Goal: Task Accomplishment & Management: Use online tool/utility

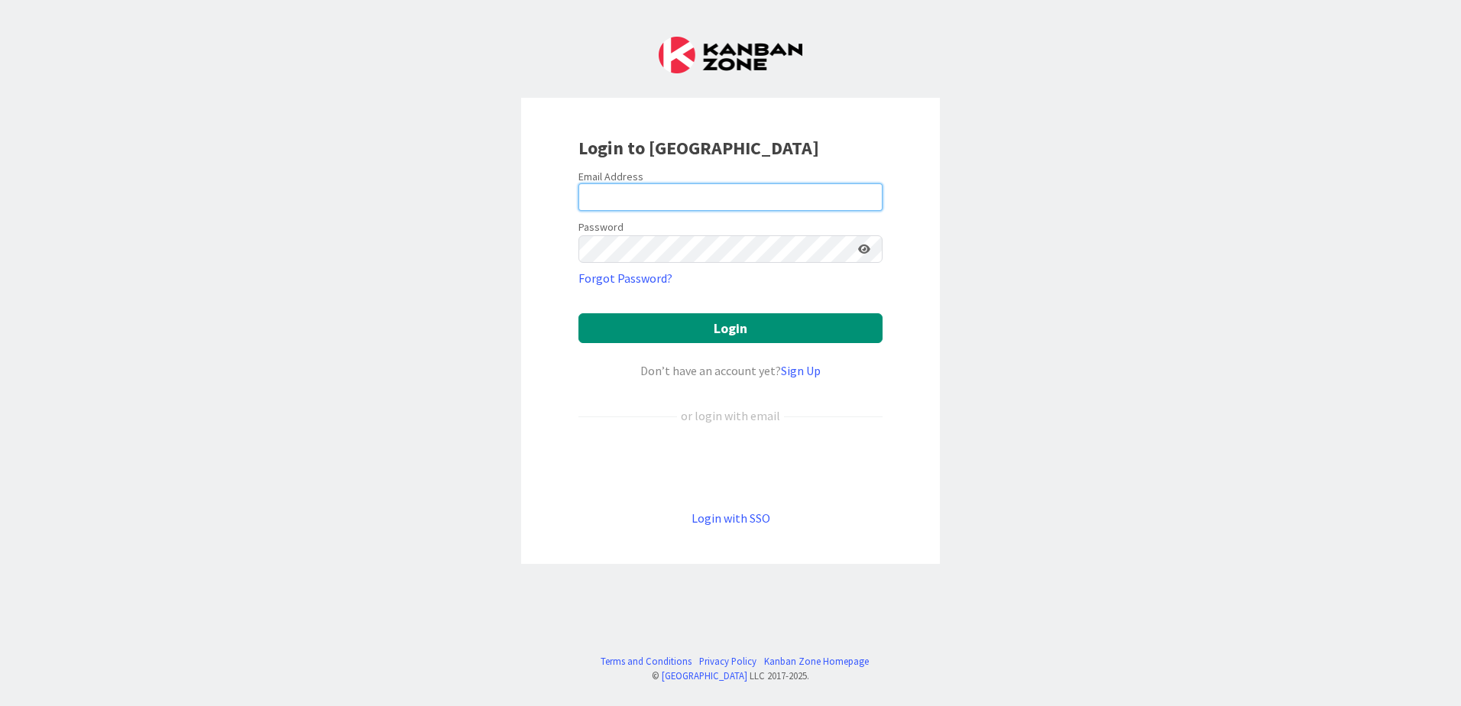
drag, startPoint x: 672, startPoint y: 203, endPoint x: 674, endPoint y: 195, distance: 8.7
click at [674, 195] on input "email" at bounding box center [731, 197] width 304 height 28
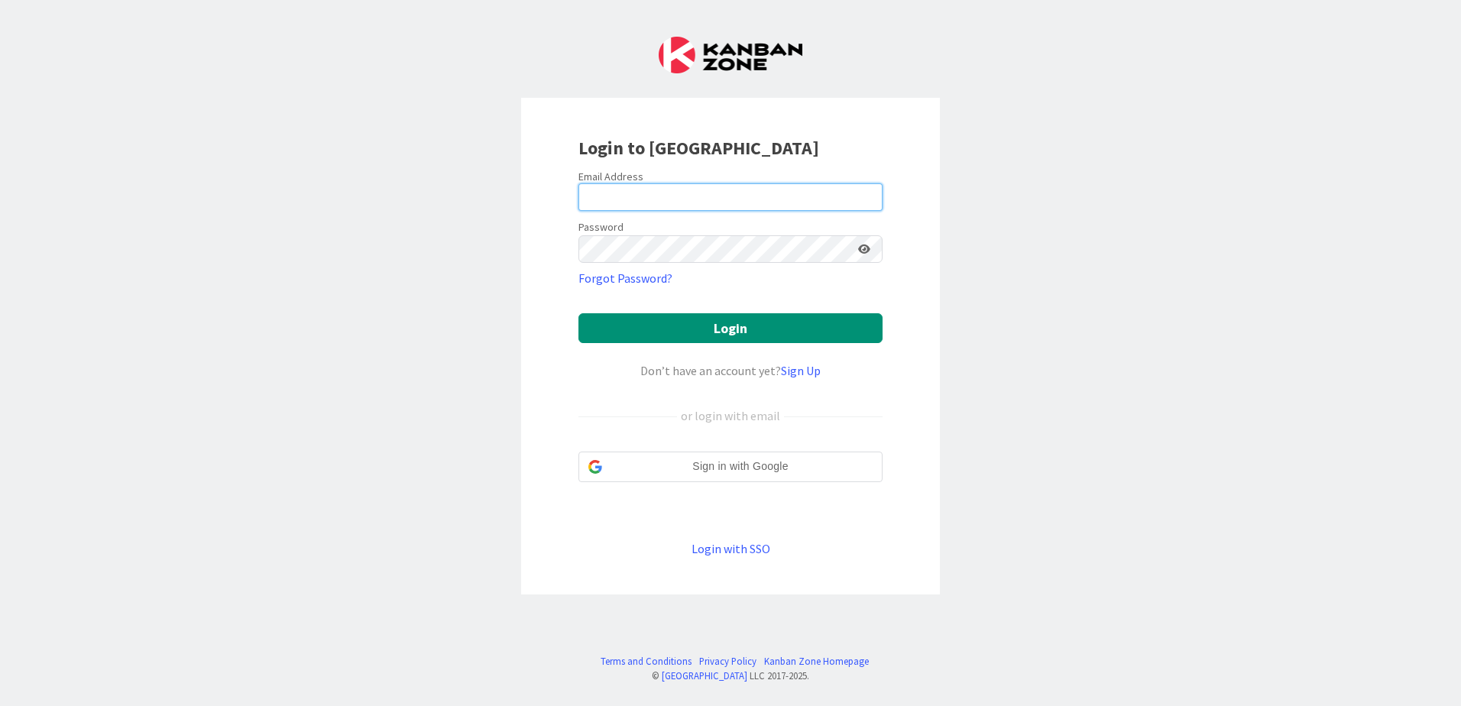
click at [595, 190] on input "email" at bounding box center [731, 197] width 304 height 28
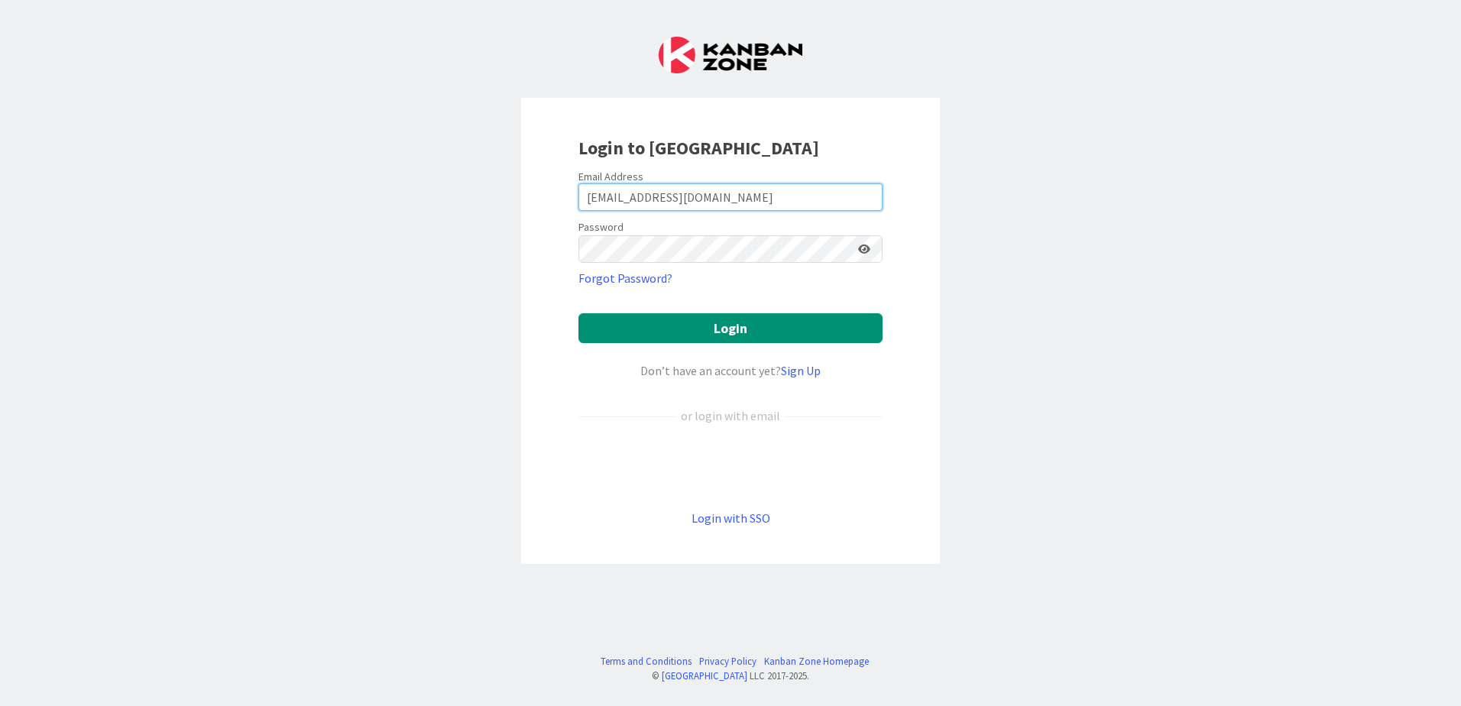
type input "[EMAIL_ADDRESS][DOMAIN_NAME]"
click at [579, 313] on button "Login" at bounding box center [731, 328] width 304 height 30
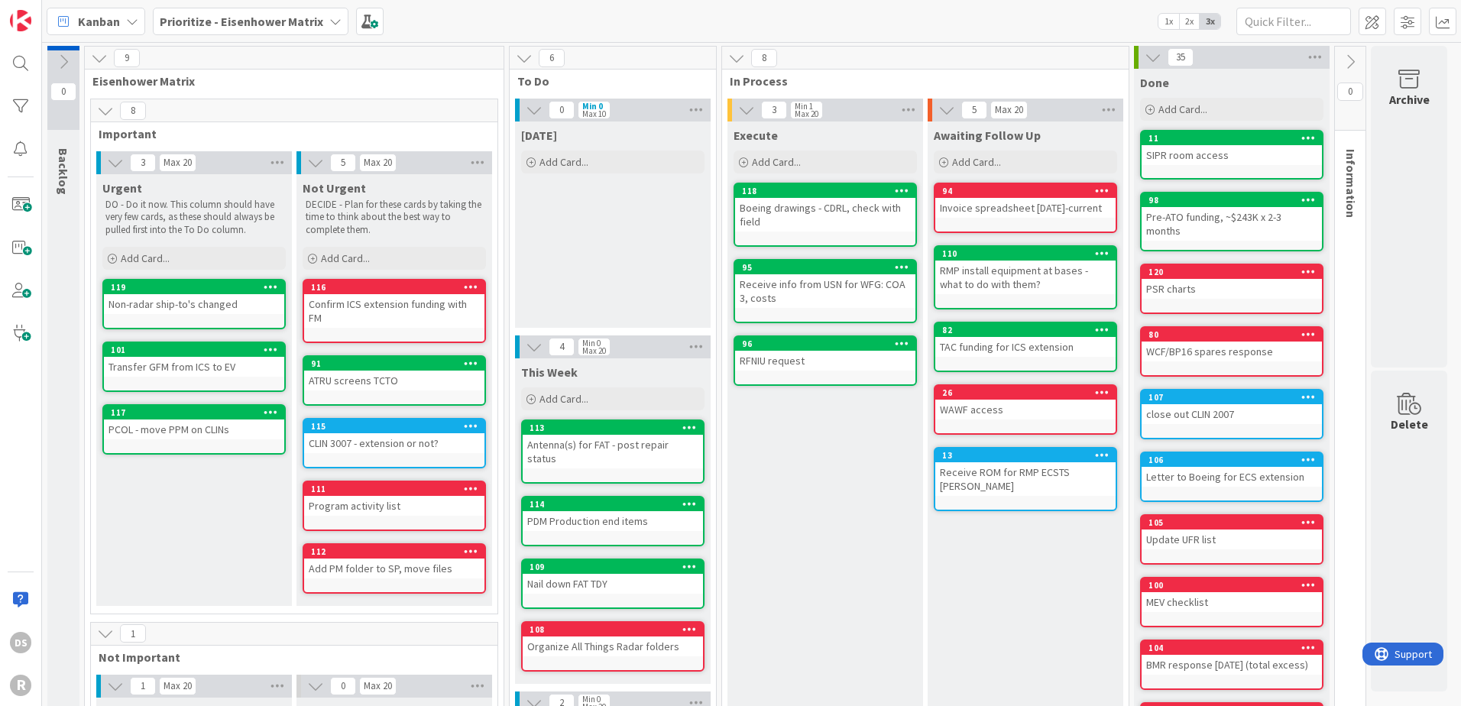
scroll to position [0, 1]
